Goal: Browse casually: Explore the website without a specific task or goal

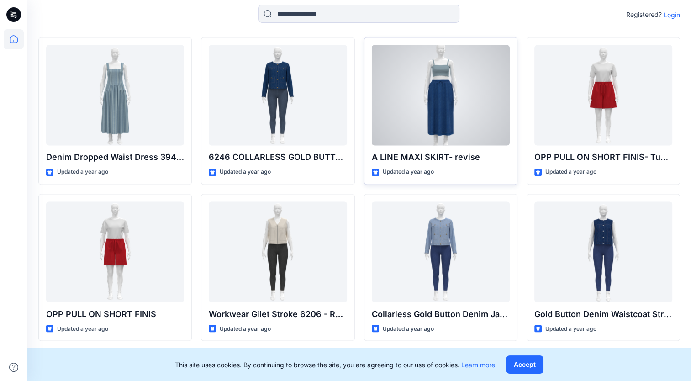
scroll to position [1560, 0]
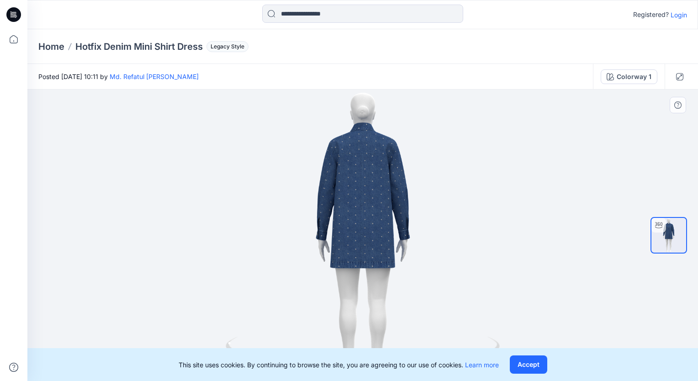
drag, startPoint x: 372, startPoint y: 249, endPoint x: 273, endPoint y: 254, distance: 99.8
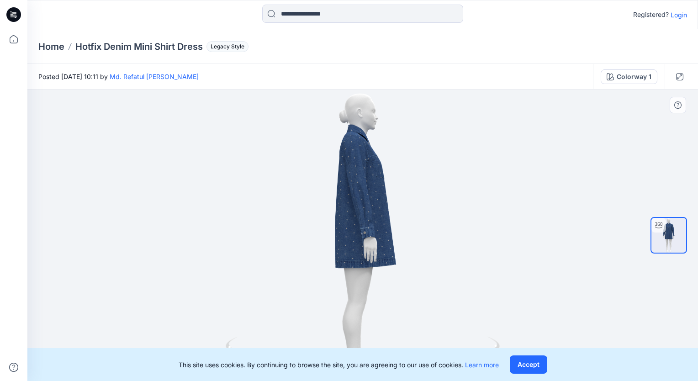
drag, startPoint x: 273, startPoint y: 254, endPoint x: 396, endPoint y: 225, distance: 125.9
click at [396, 225] on div at bounding box center [362, 235] width 671 height 291
click at [380, 224] on div at bounding box center [362, 235] width 671 height 291
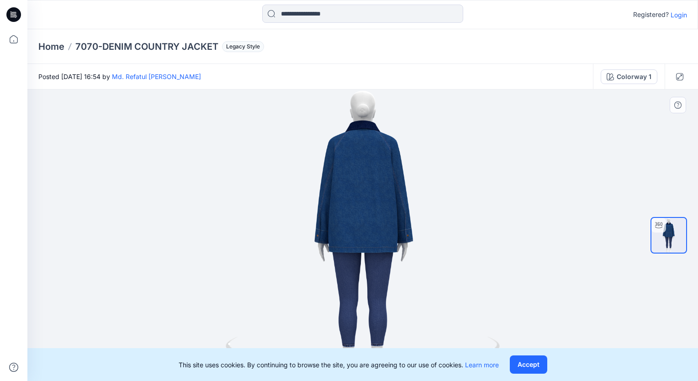
drag, startPoint x: 340, startPoint y: 253, endPoint x: 248, endPoint y: 240, distance: 93.6
click at [248, 240] on div at bounding box center [362, 235] width 671 height 291
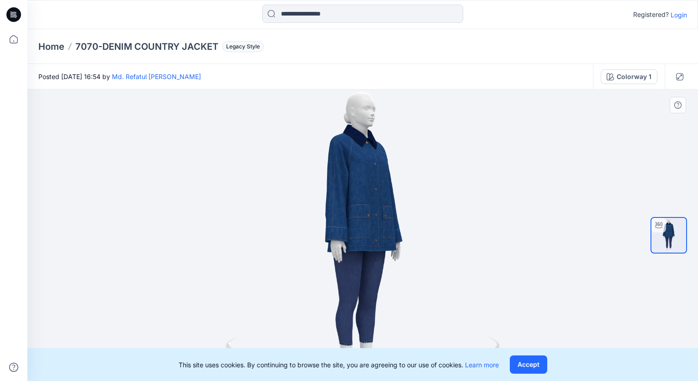
drag, startPoint x: 448, startPoint y: 249, endPoint x: 638, endPoint y: 244, distance: 190.1
click at [638, 244] on div at bounding box center [362, 235] width 671 height 291
